Goal: Information Seeking & Learning: Learn about a topic

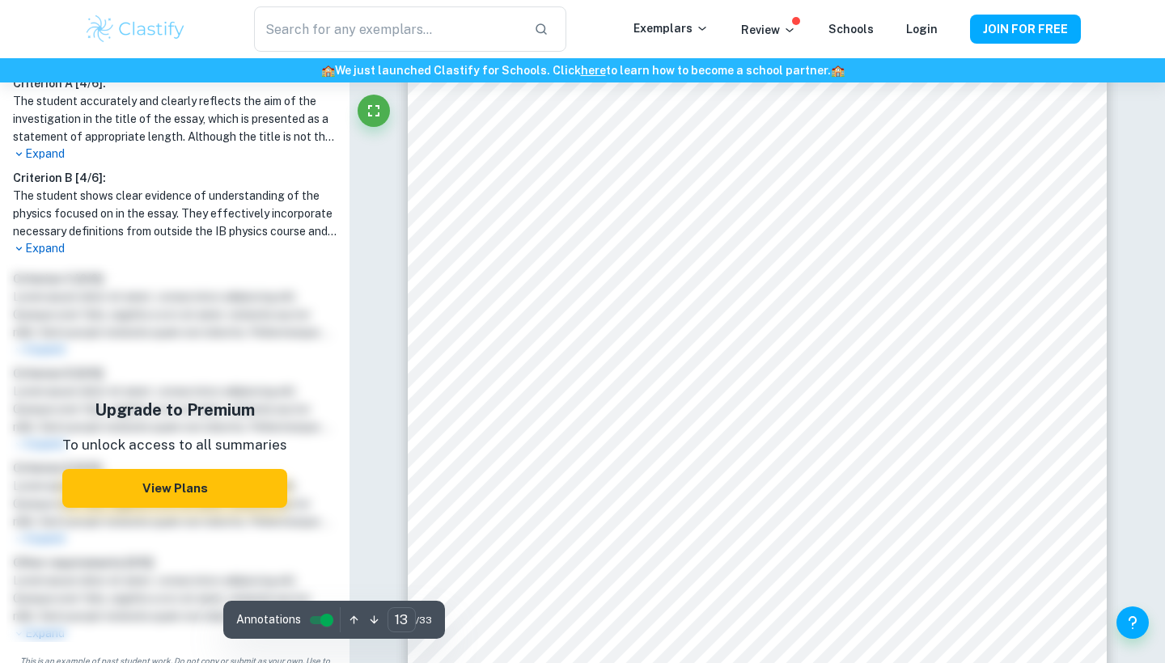
scroll to position [13097, 0]
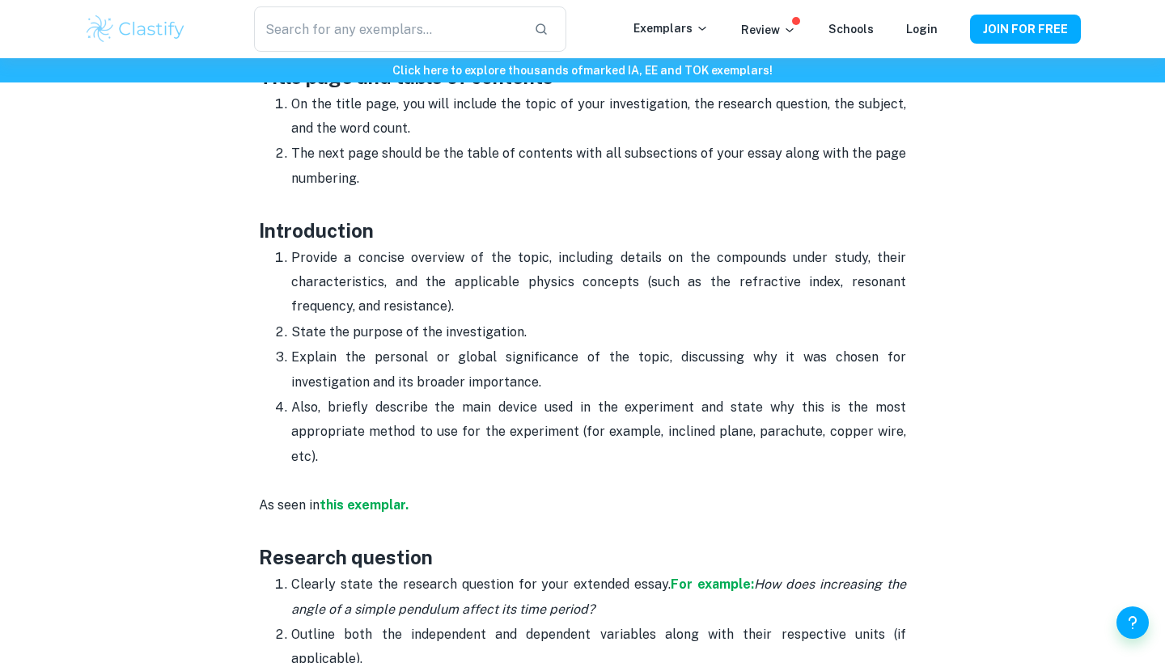
scroll to position [871, 0]
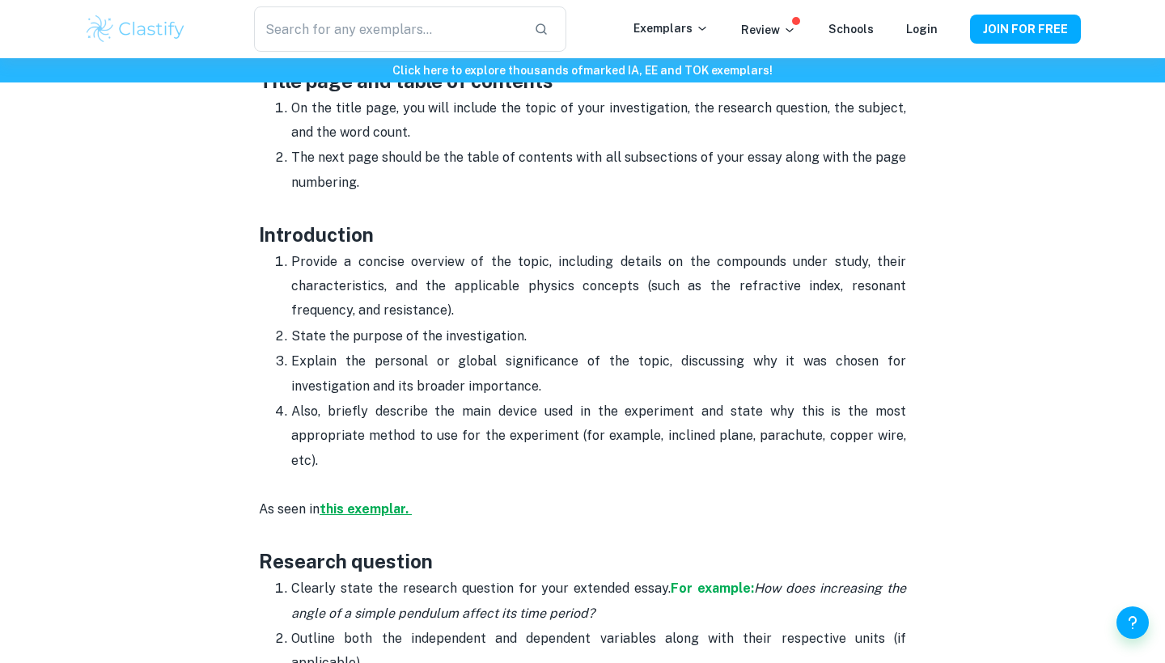
click at [358, 506] on strong "this exemplar." at bounding box center [364, 509] width 89 height 15
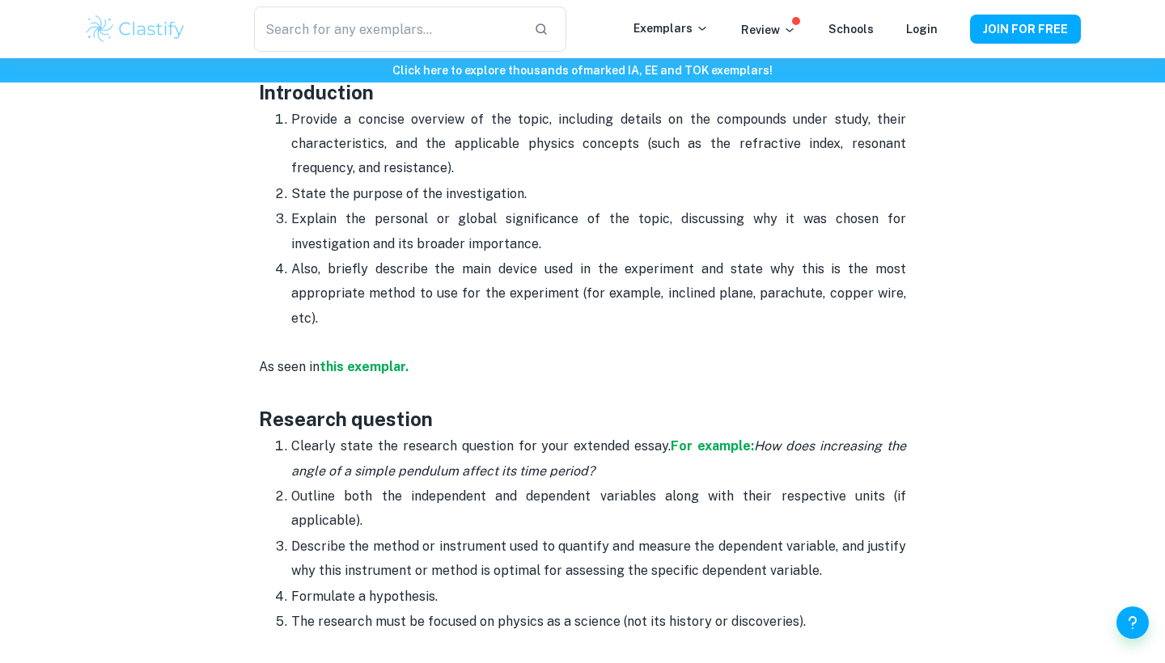
scroll to position [1280, 0]
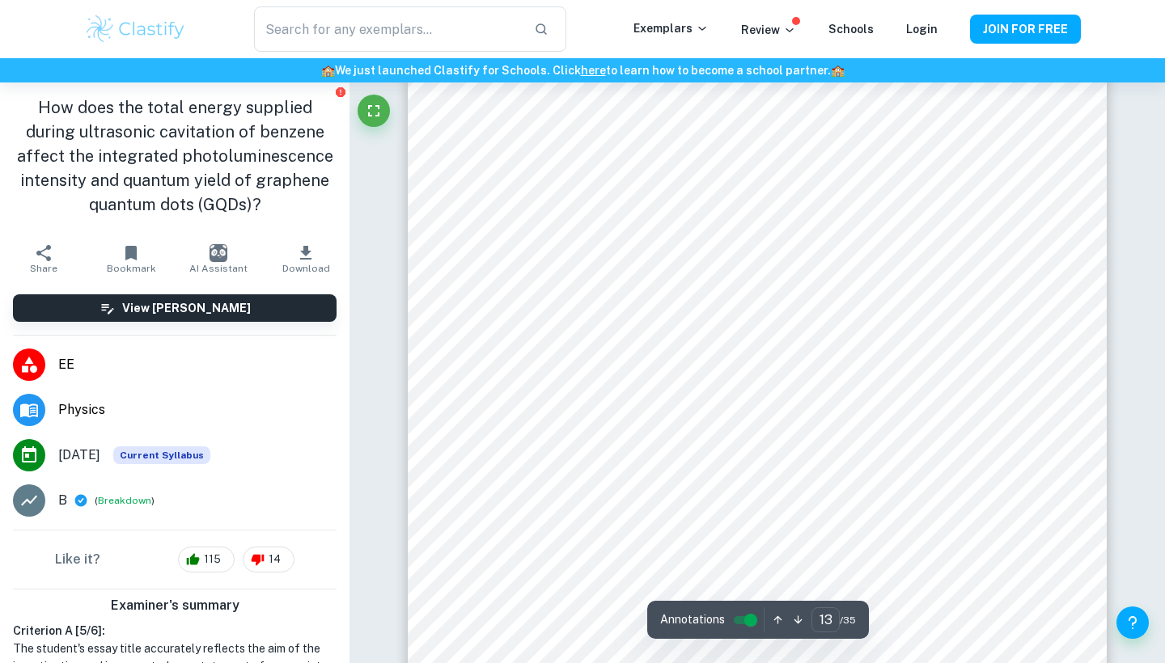
scroll to position [12657, 0]
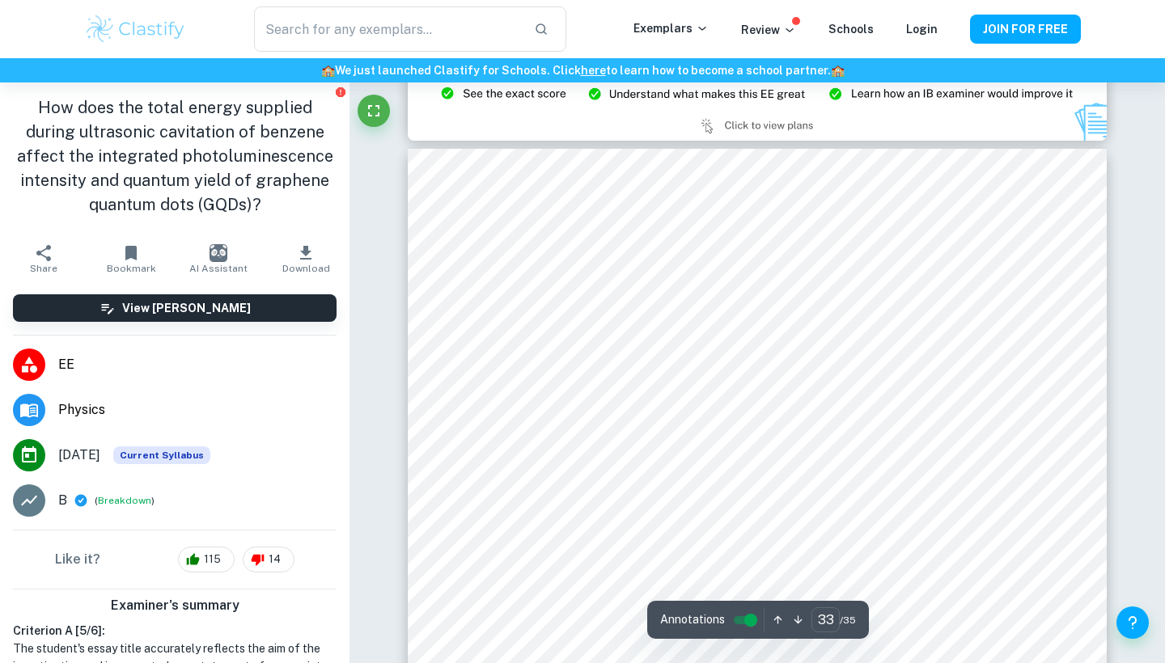
type input "32"
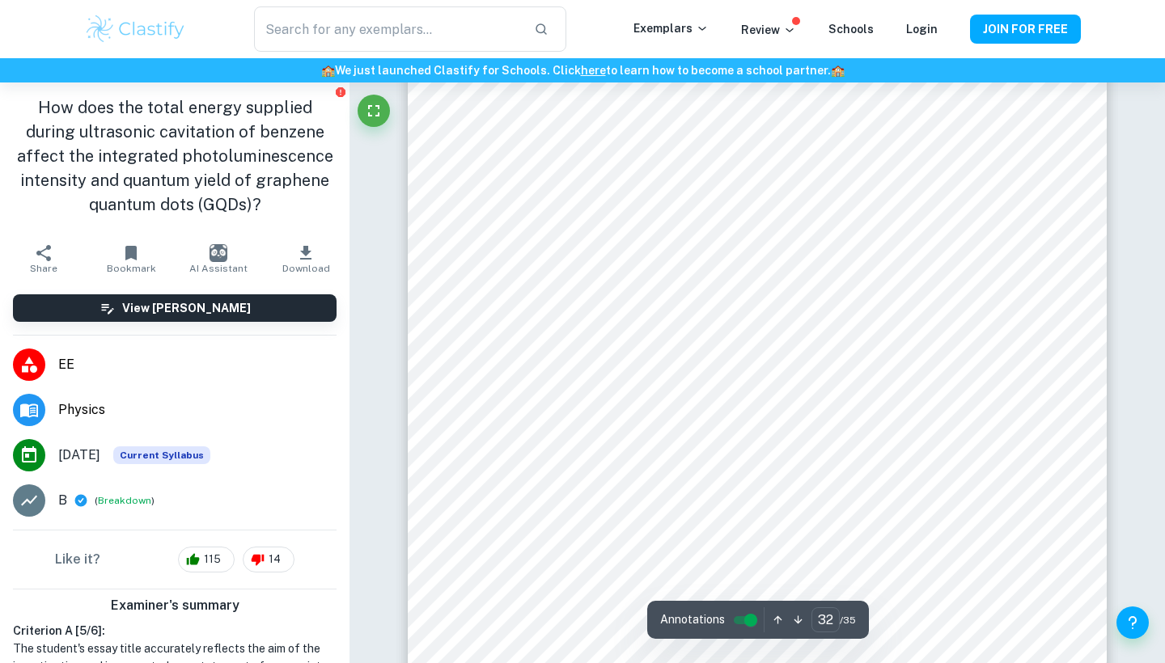
scroll to position [30220, 0]
